Goal: Task Accomplishment & Management: Use online tool/utility

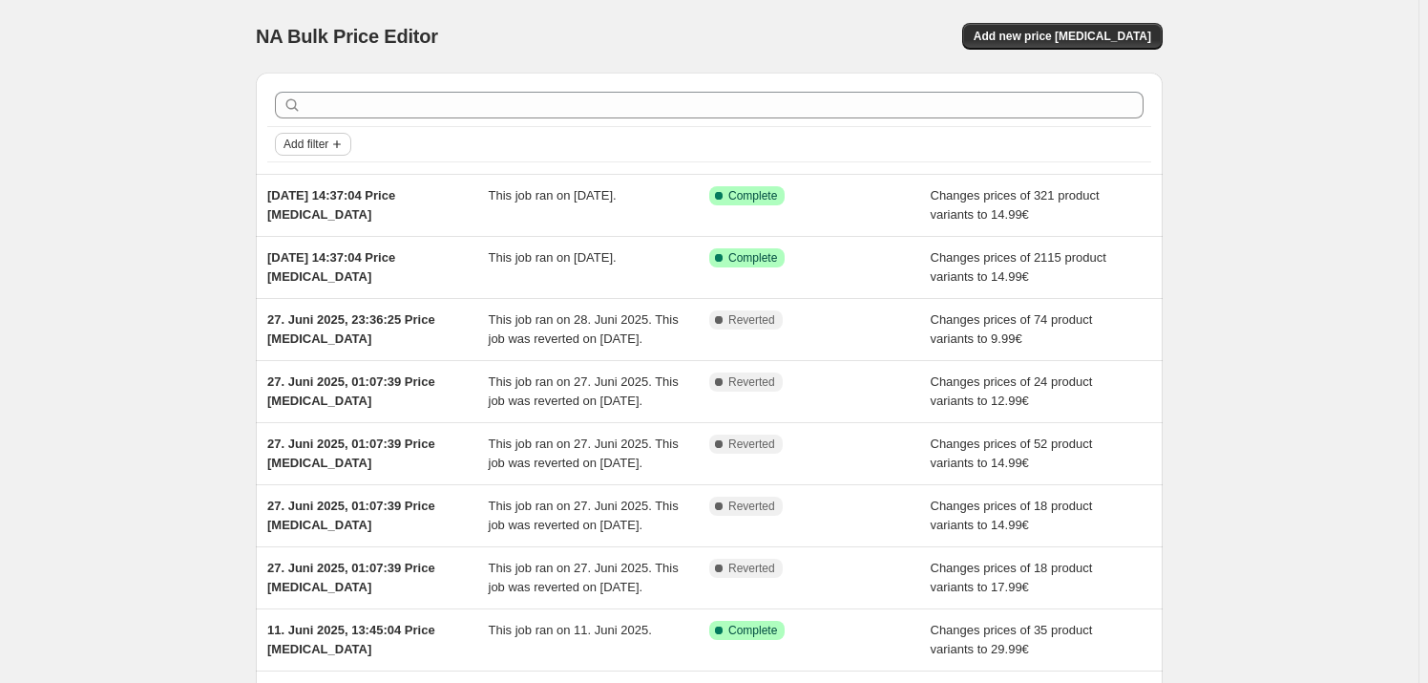
click at [319, 144] on span "Add filter" at bounding box center [306, 144] width 45 height 15
click at [318, 188] on span "Job status" at bounding box center [319, 181] width 56 height 14
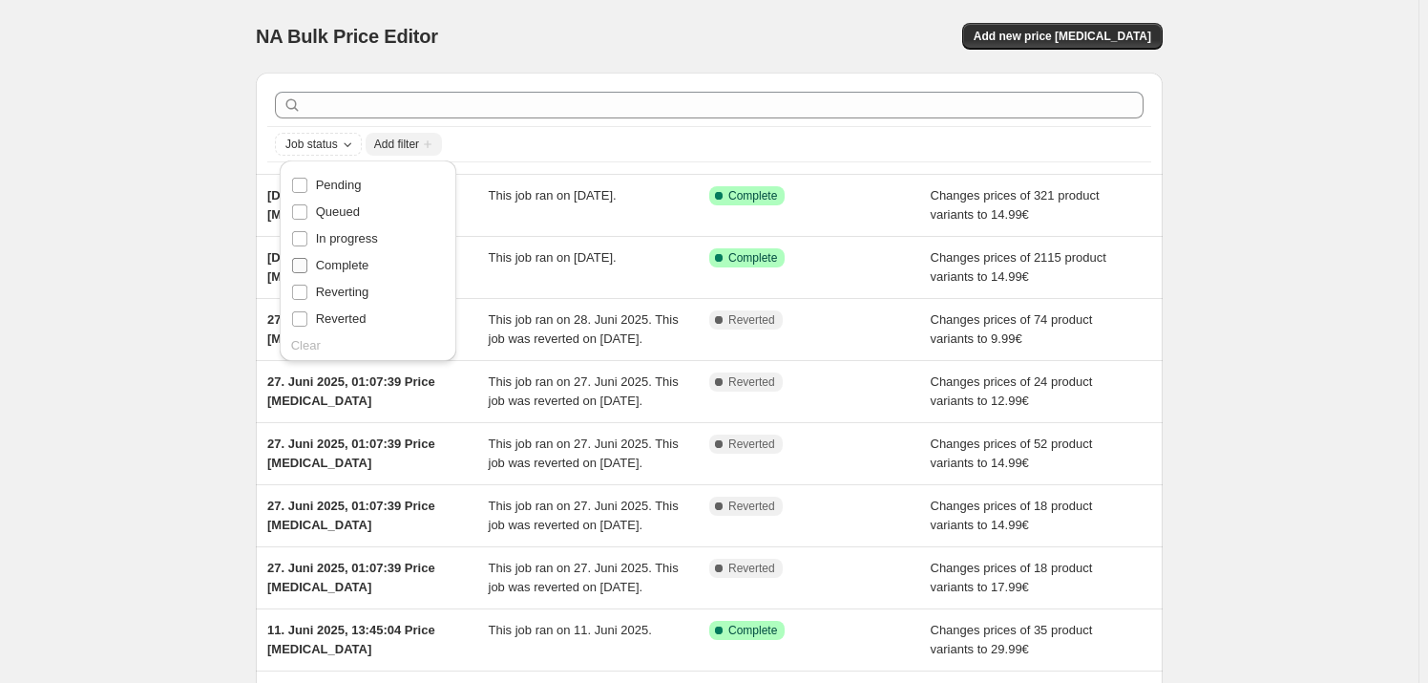
click at [332, 267] on span "Complete" at bounding box center [342, 265] width 53 height 14
click at [307, 267] on input "Complete" at bounding box center [299, 265] width 15 height 15
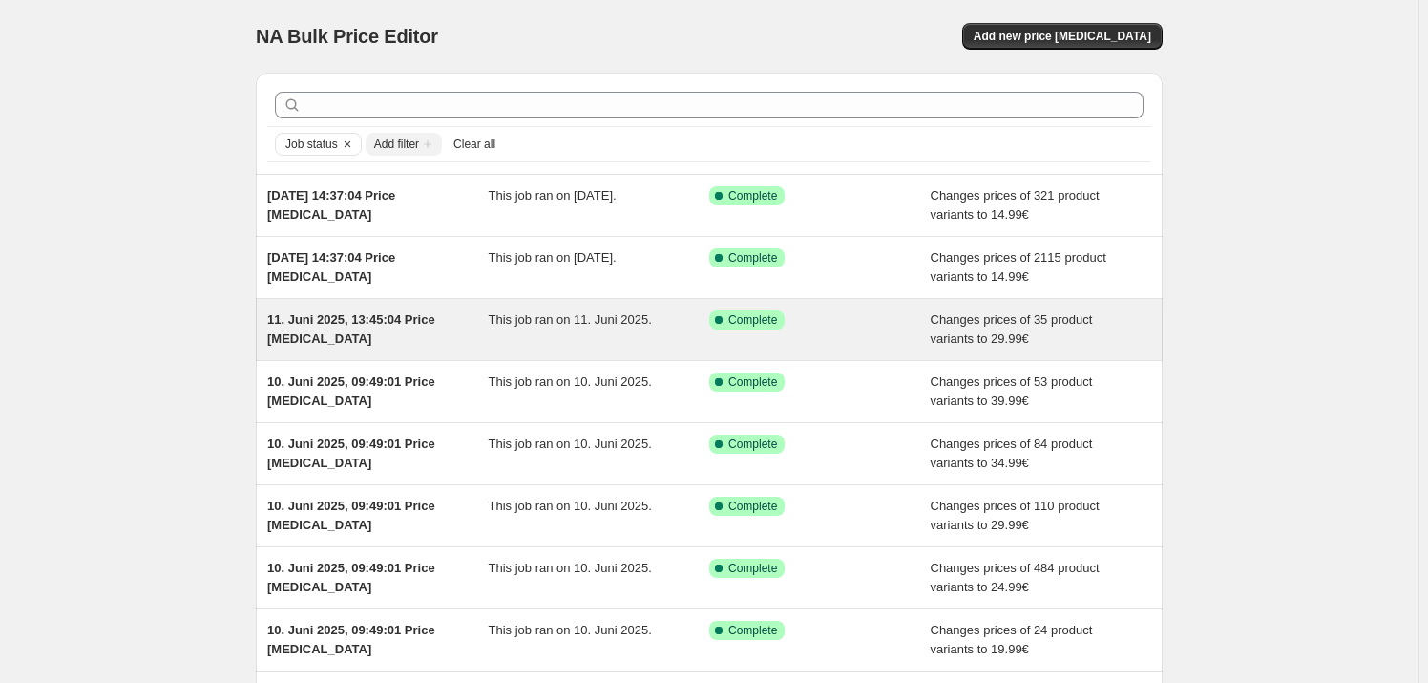
click at [420, 330] on div "11. Juni 2025, 13:45:04 Price [MEDICAL_DATA]" at bounding box center [377, 329] width 221 height 38
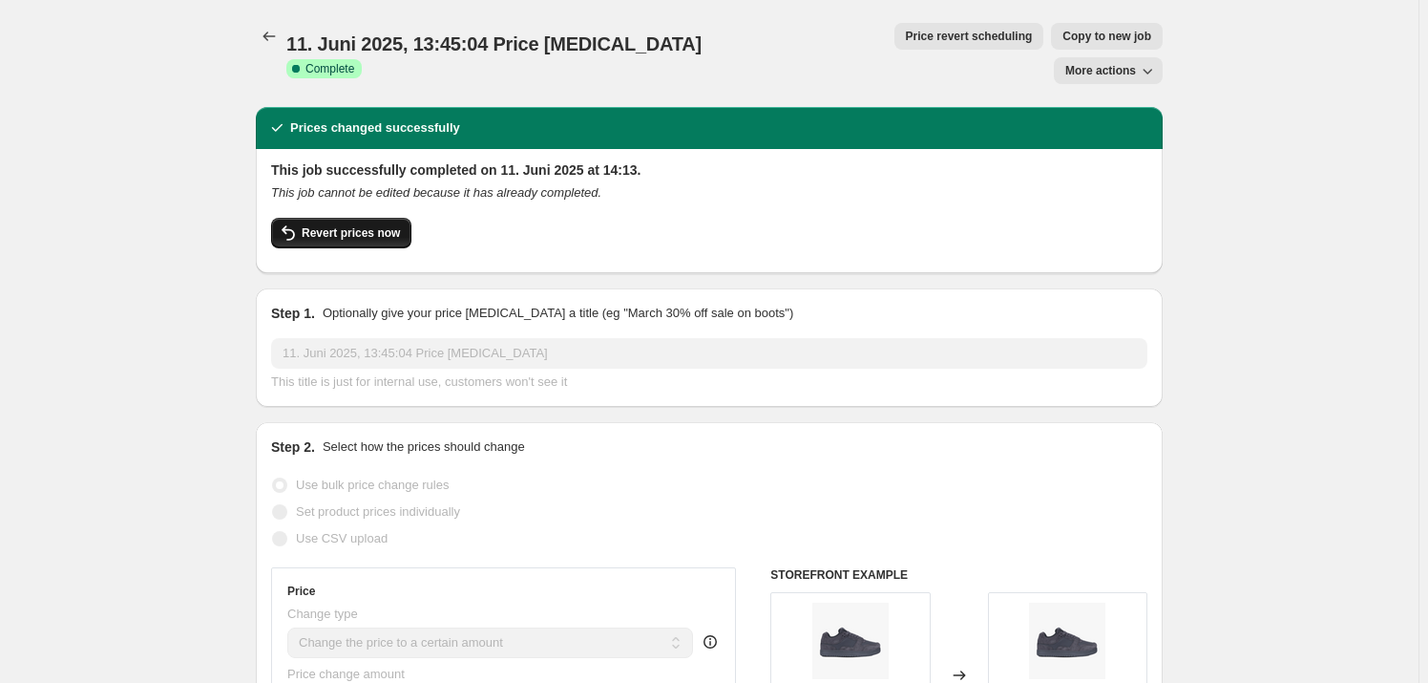
click at [326, 225] on span "Revert prices now" at bounding box center [351, 232] width 98 height 15
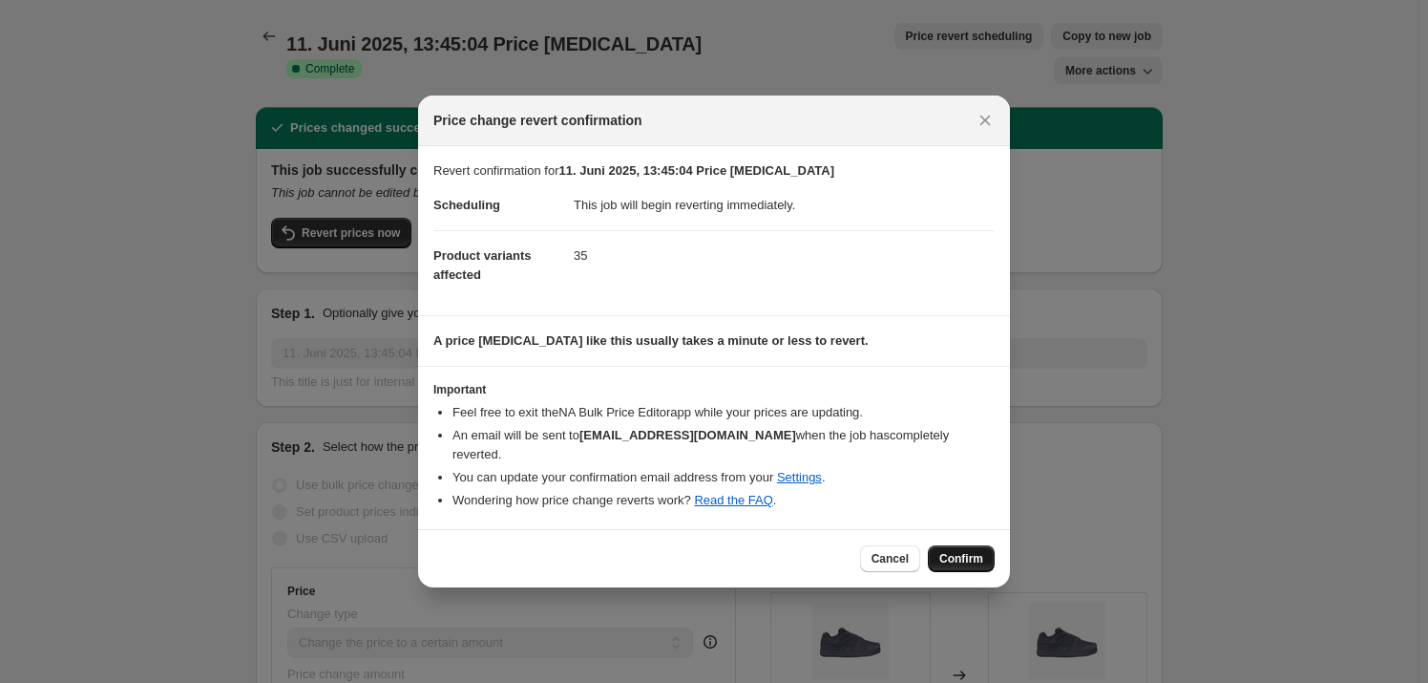
click at [968, 555] on span "Confirm" at bounding box center [961, 558] width 44 height 15
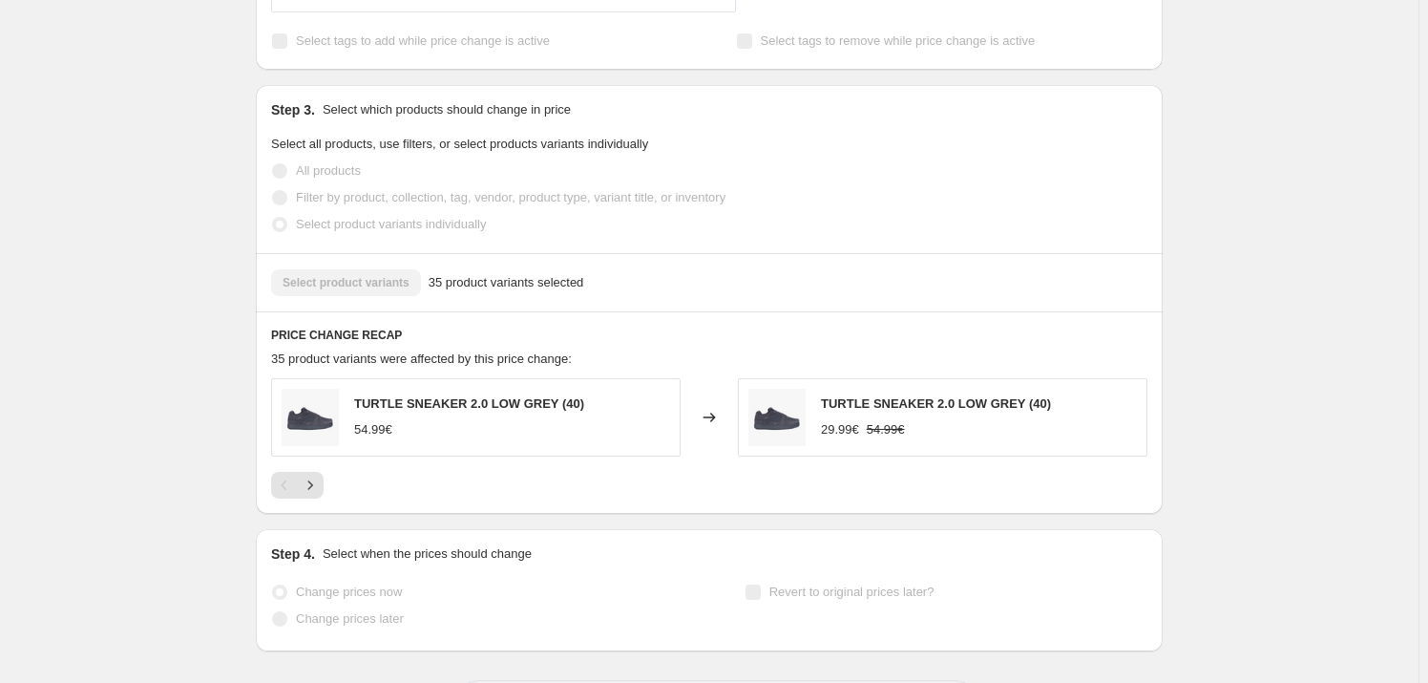
scroll to position [781, 0]
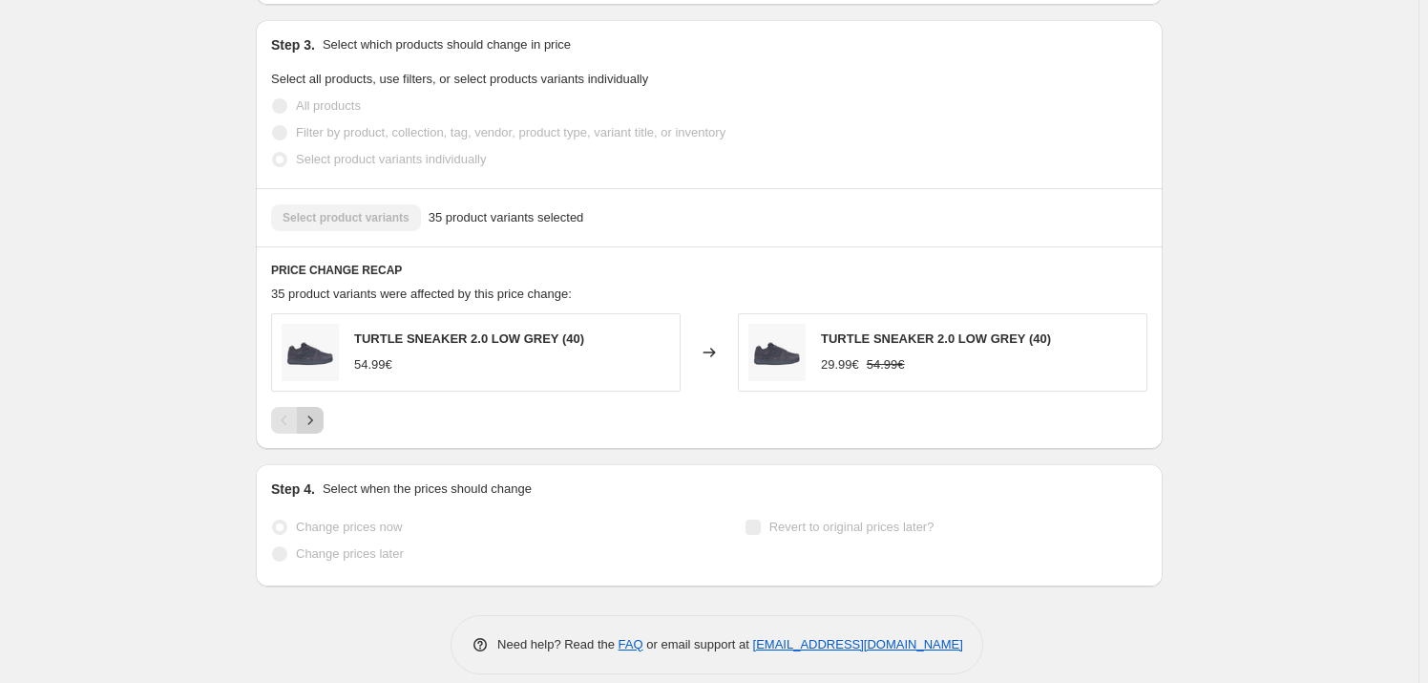
click at [320, 421] on icon "Next" at bounding box center [310, 419] width 19 height 19
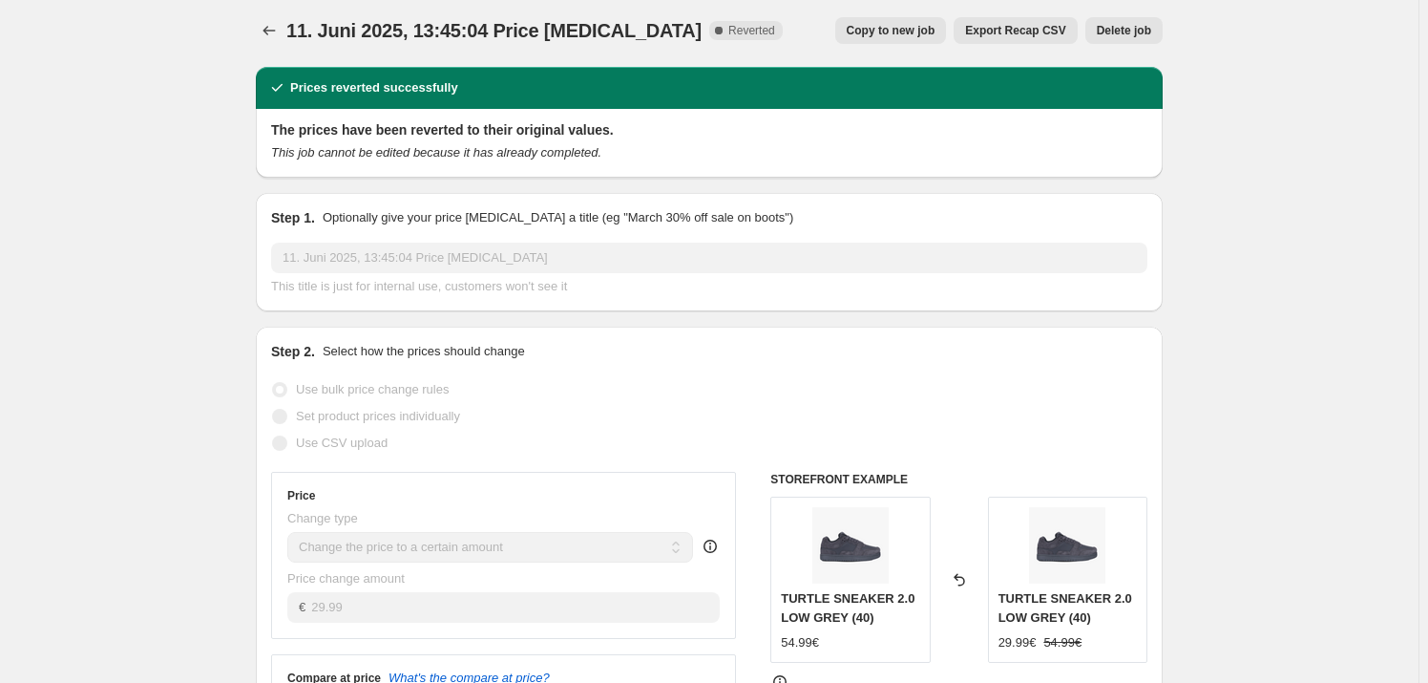
scroll to position [0, 0]
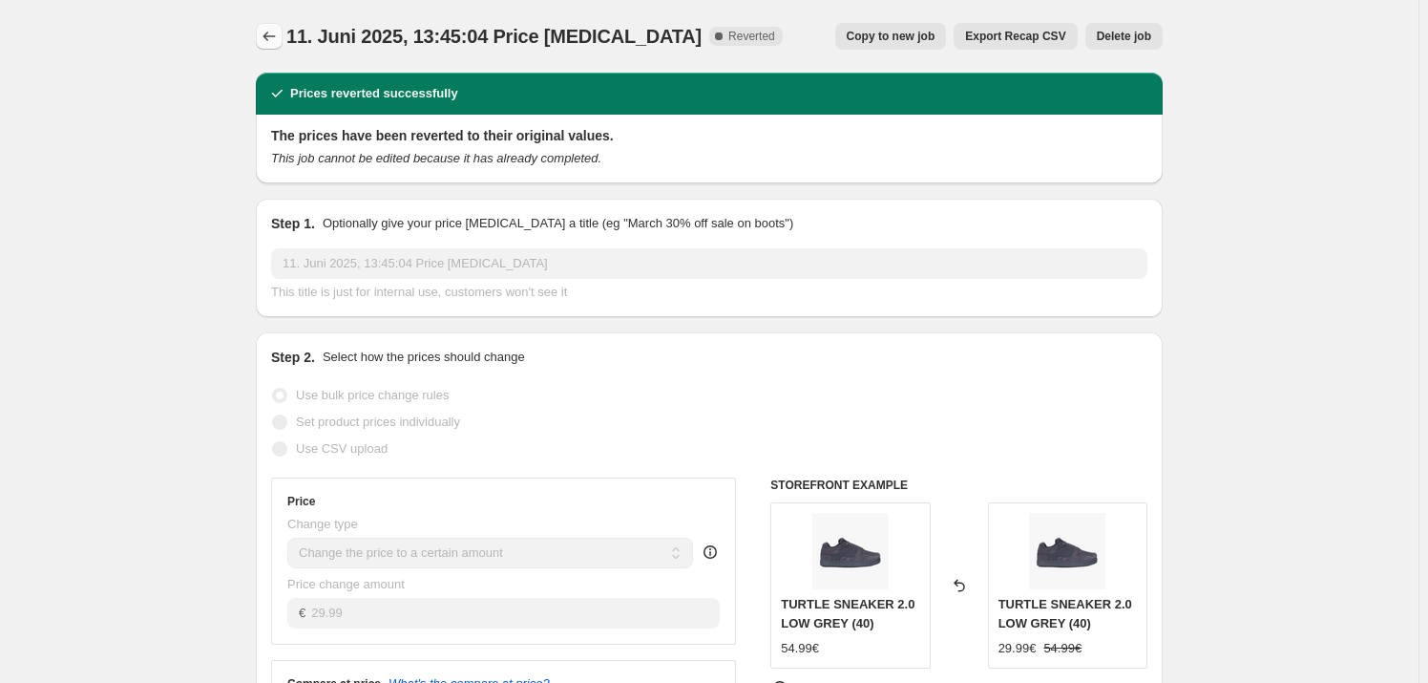
click at [274, 36] on icon "Price change jobs" at bounding box center [269, 36] width 19 height 19
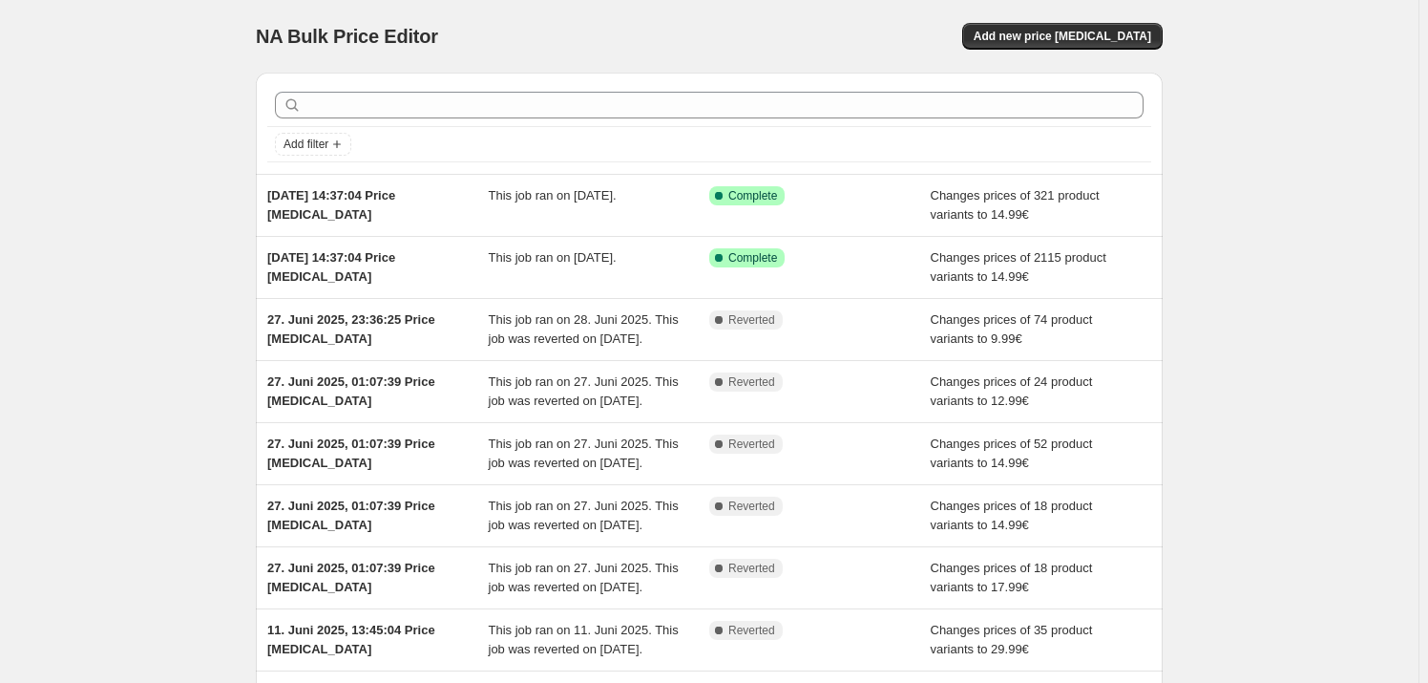
click at [627, 3] on div "NA Bulk Price Editor. This page is ready NA Bulk Price Editor Add new price cha…" at bounding box center [709, 36] width 907 height 73
